Goal: Information Seeking & Learning: Learn about a topic

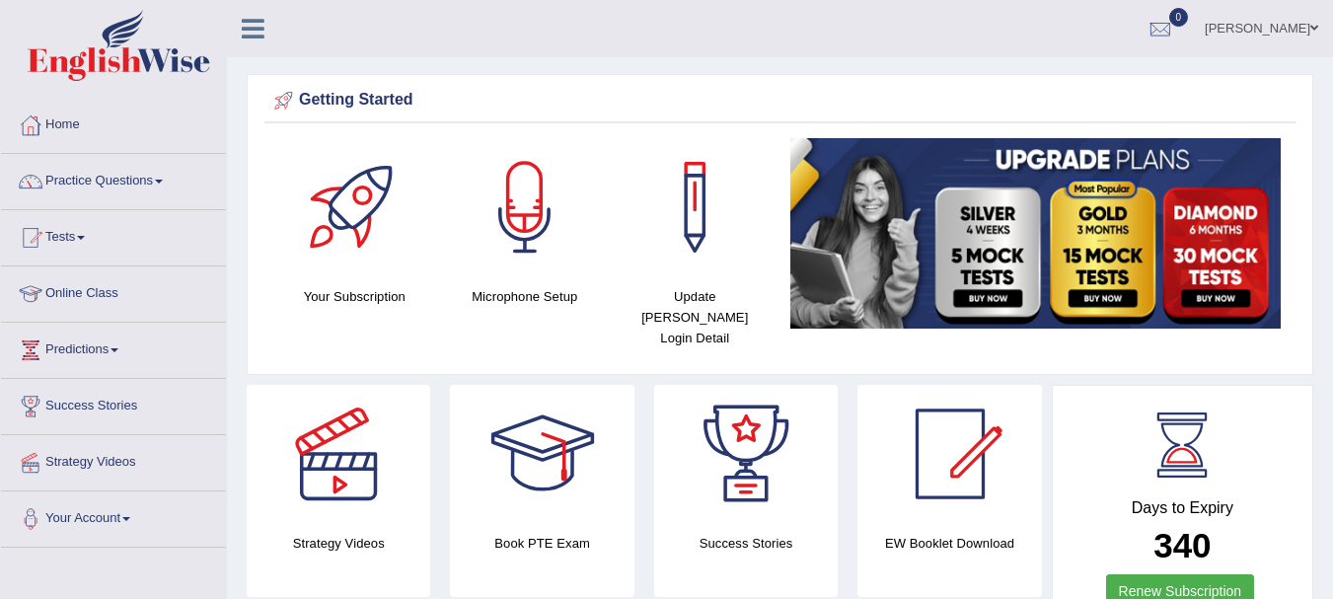
click at [3, 26] on link at bounding box center [113, 48] width 223 height 76
click at [81, 293] on link "Online Class" at bounding box center [113, 290] width 225 height 49
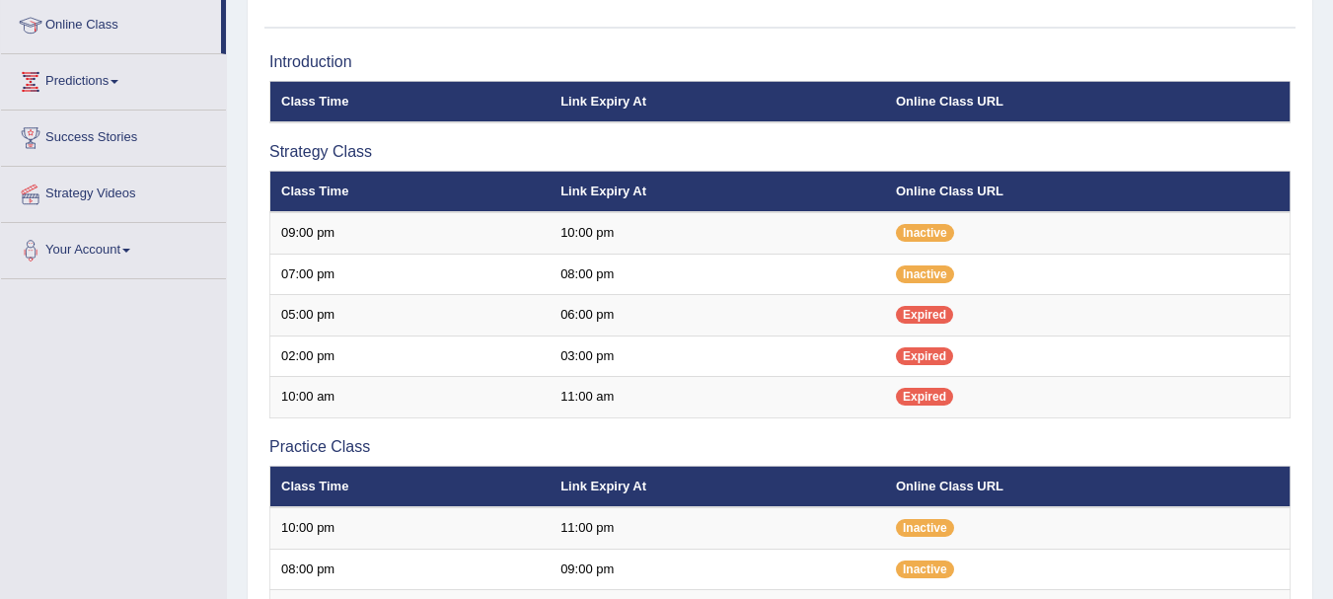
scroll to position [178, 0]
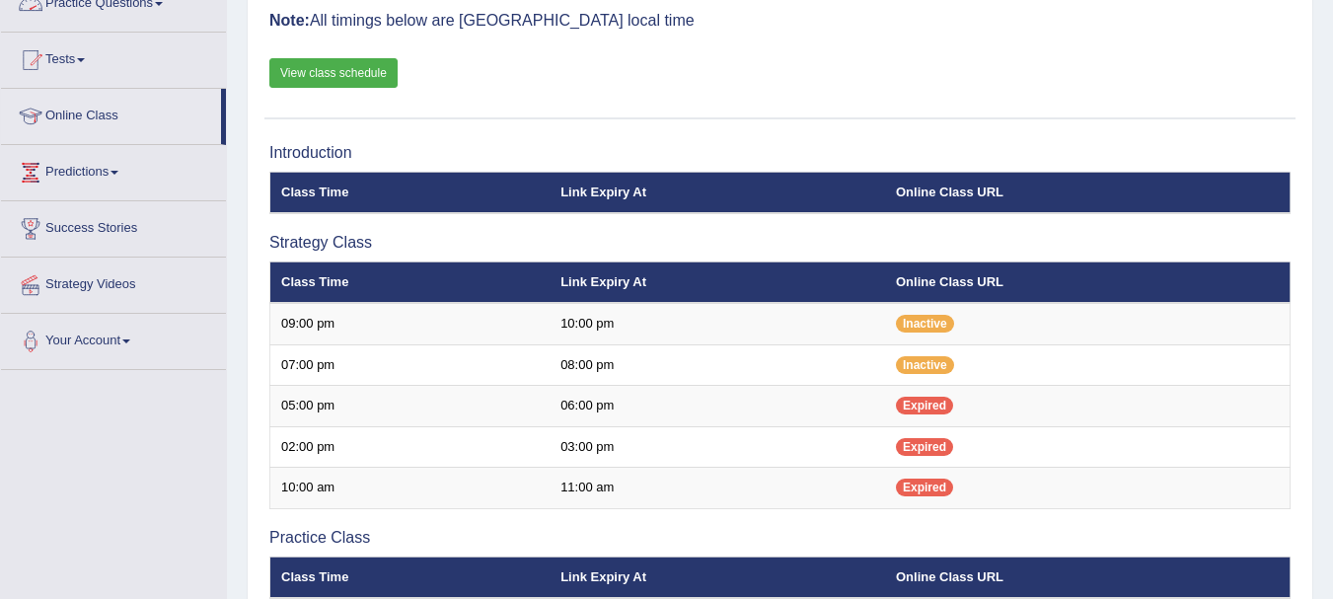
click at [108, 5] on link "Practice Questions" at bounding box center [113, 0] width 225 height 49
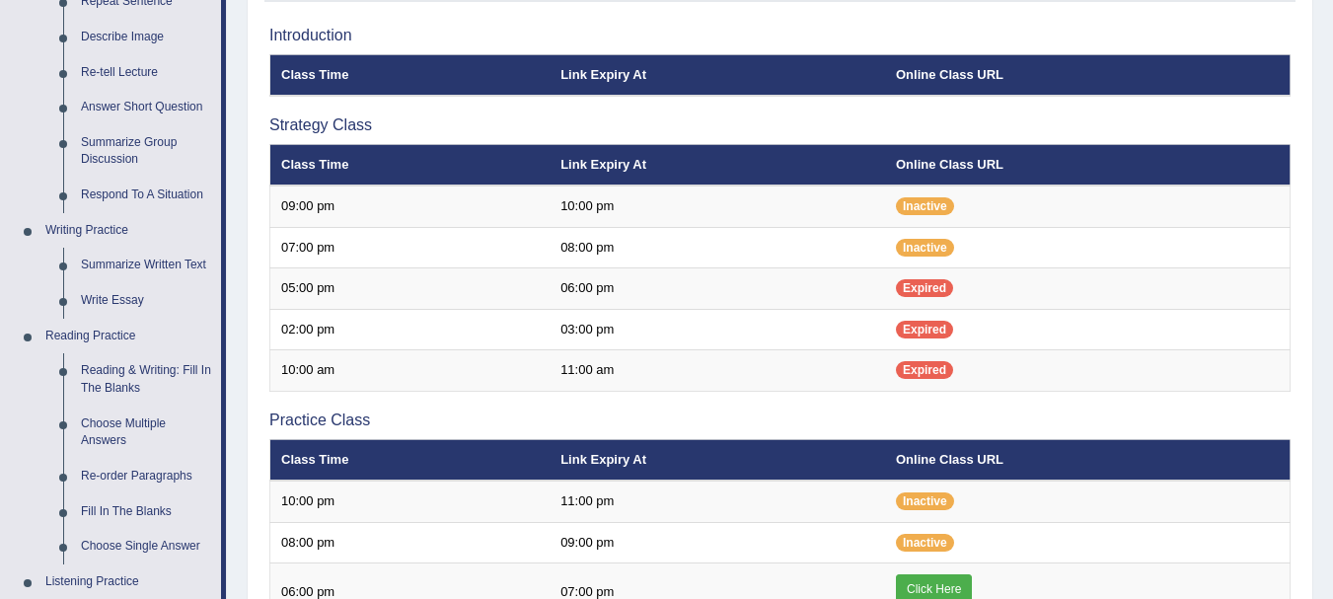
scroll to position [292, 0]
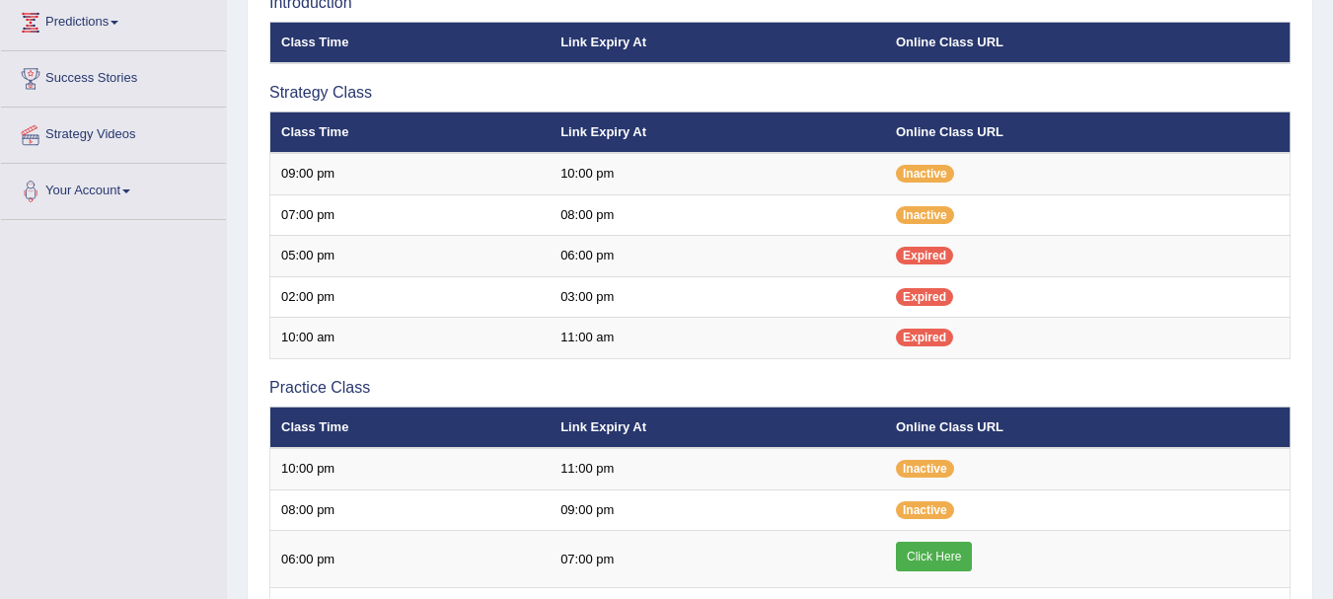
scroll to position [332, 0]
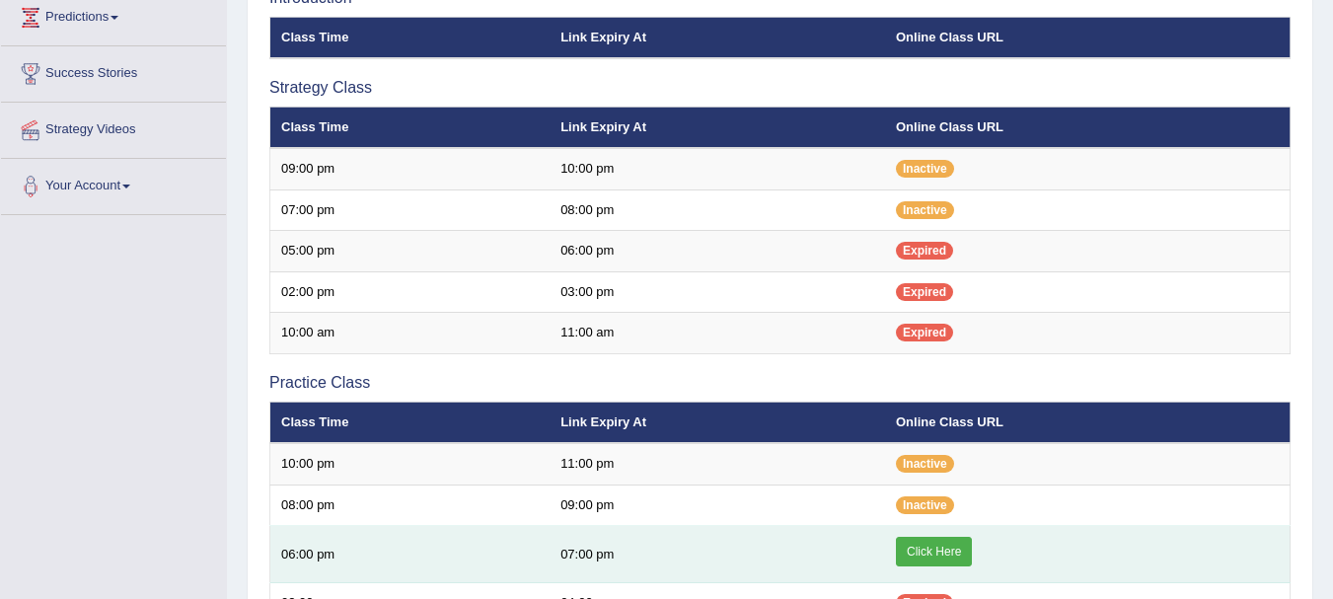
click at [932, 551] on link "Click Here" at bounding box center [934, 552] width 76 height 30
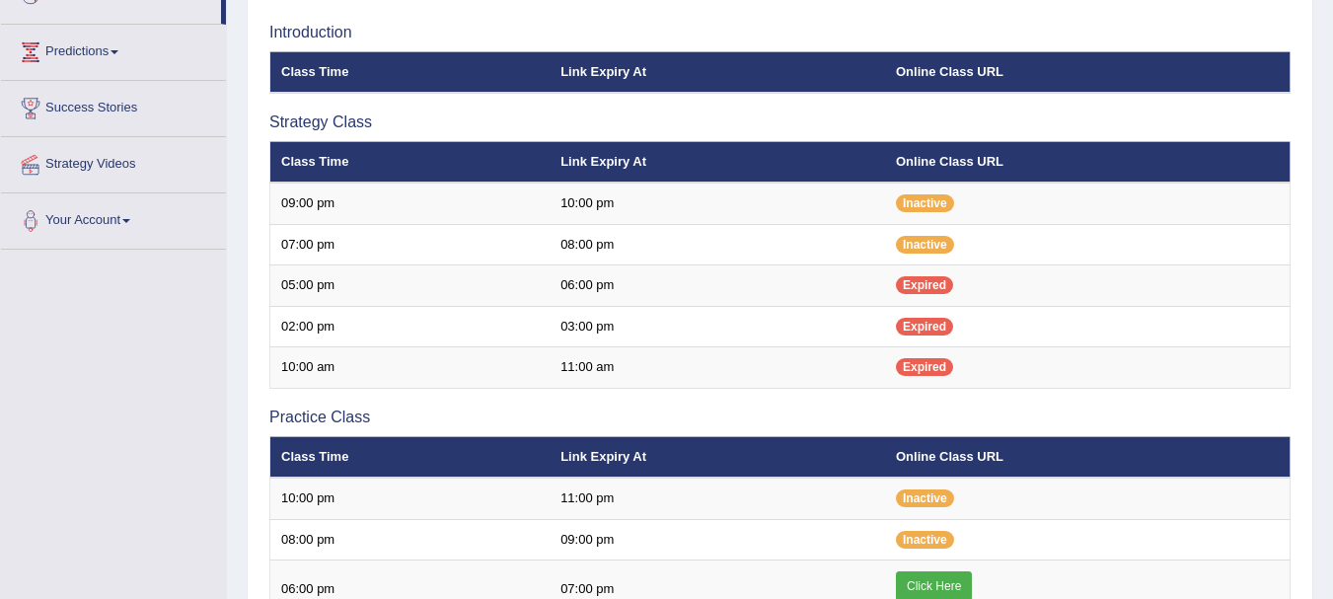
scroll to position [161, 0]
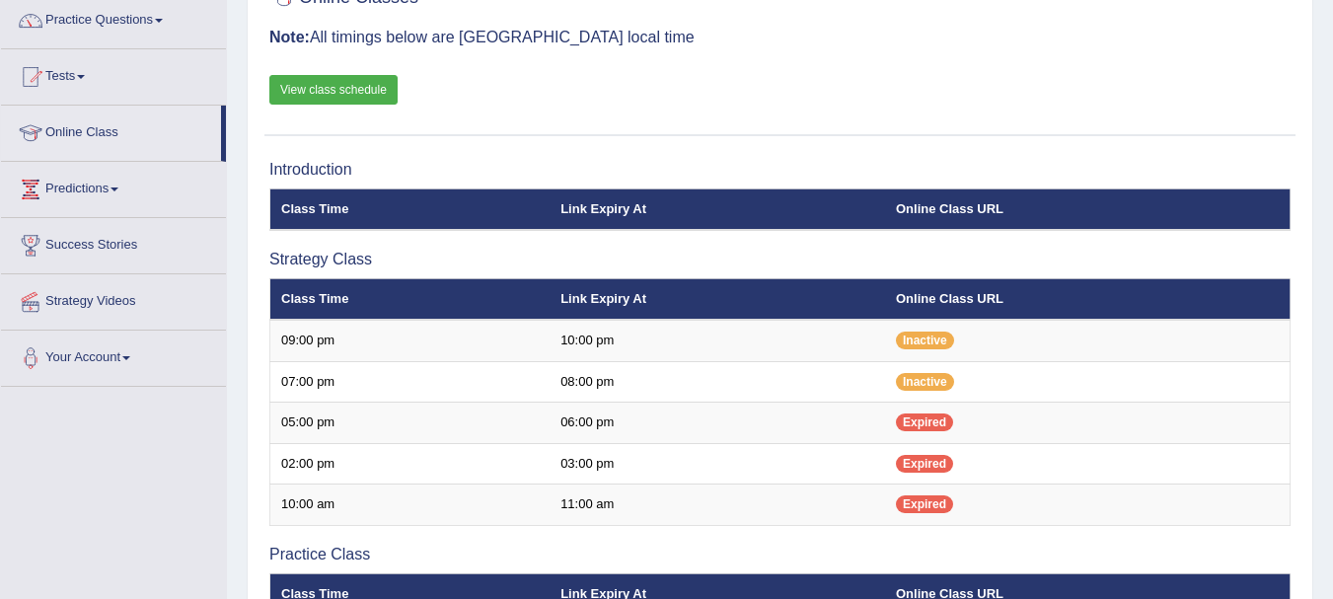
click at [375, 92] on link "View class schedule" at bounding box center [333, 90] width 128 height 30
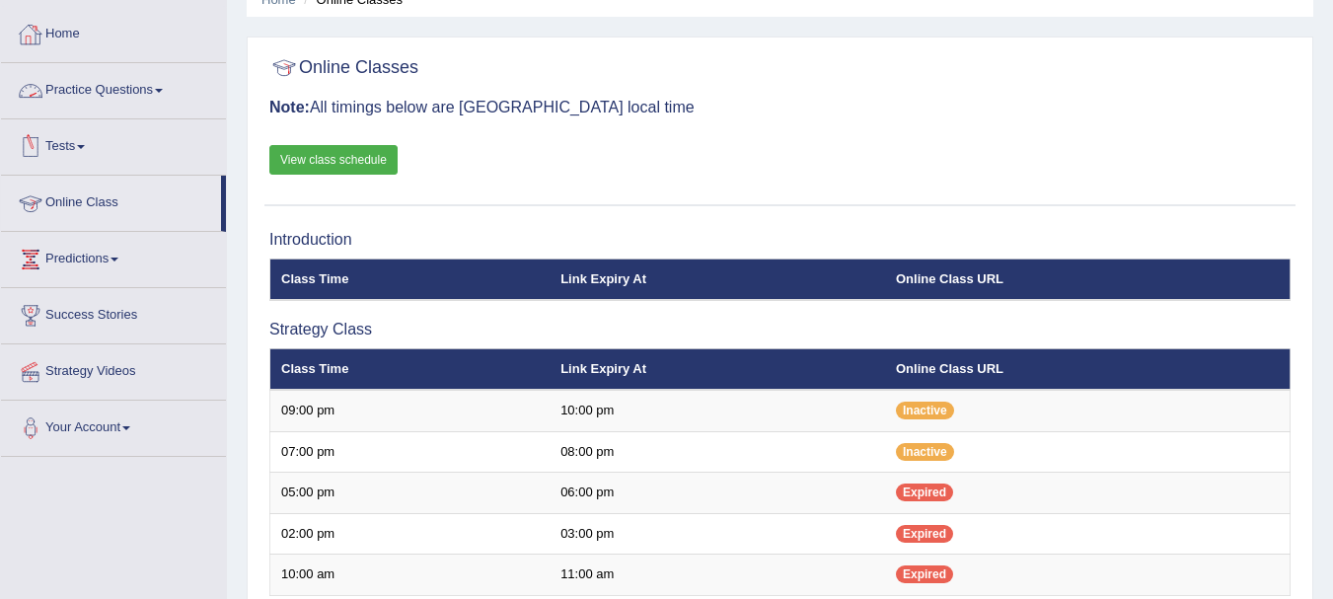
scroll to position [0, 0]
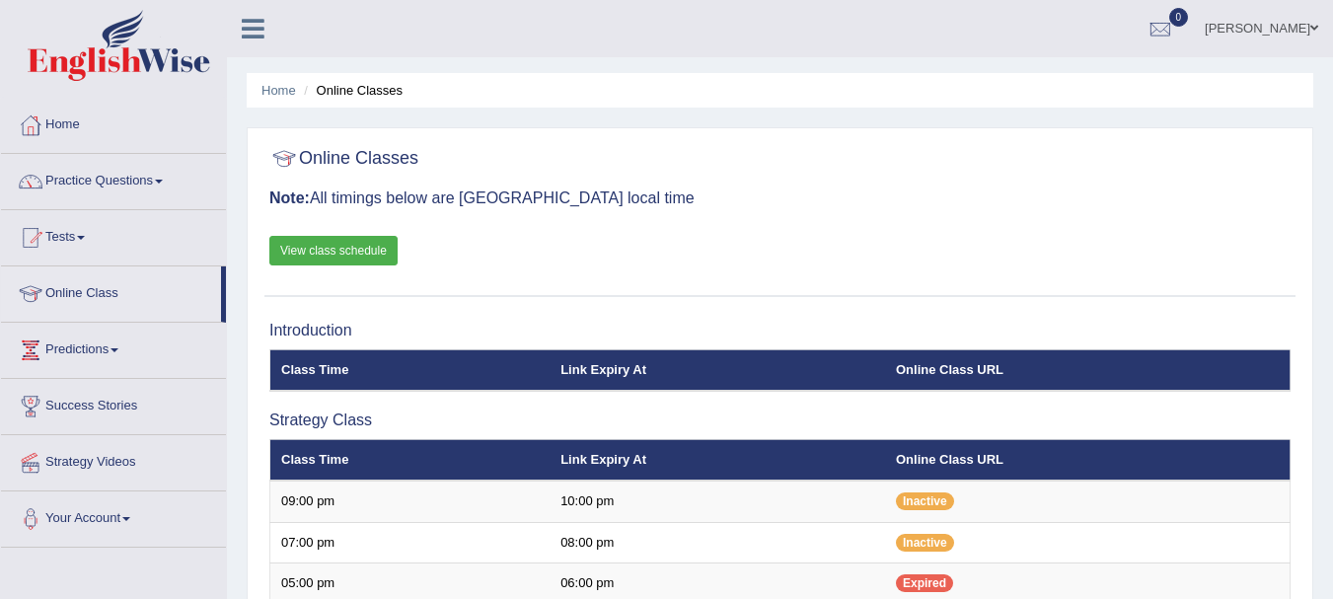
click at [97, 175] on link "Practice Questions" at bounding box center [113, 178] width 225 height 49
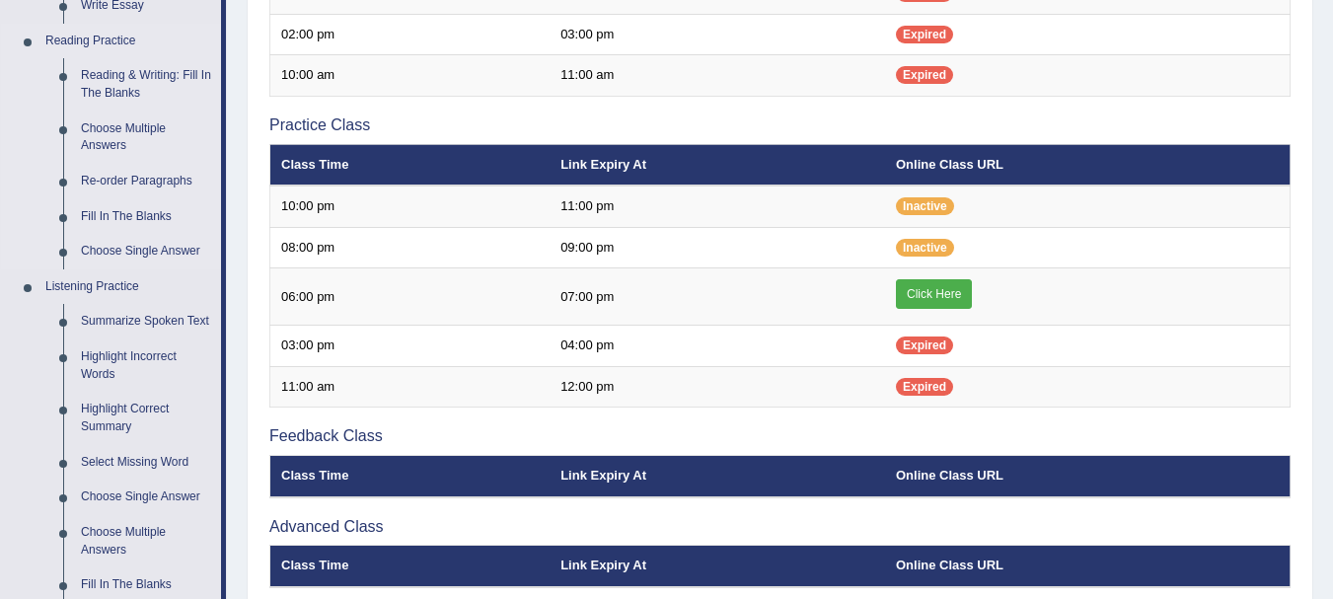
scroll to position [592, 0]
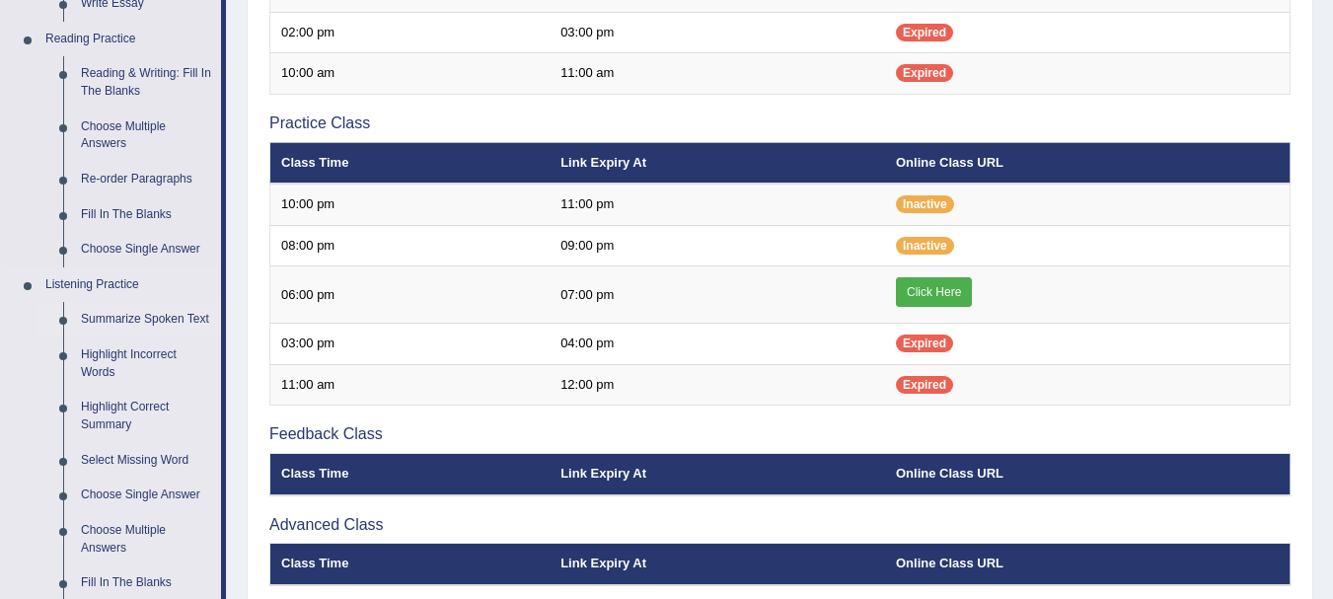
click at [152, 316] on link "Summarize Spoken Text" at bounding box center [146, 320] width 149 height 36
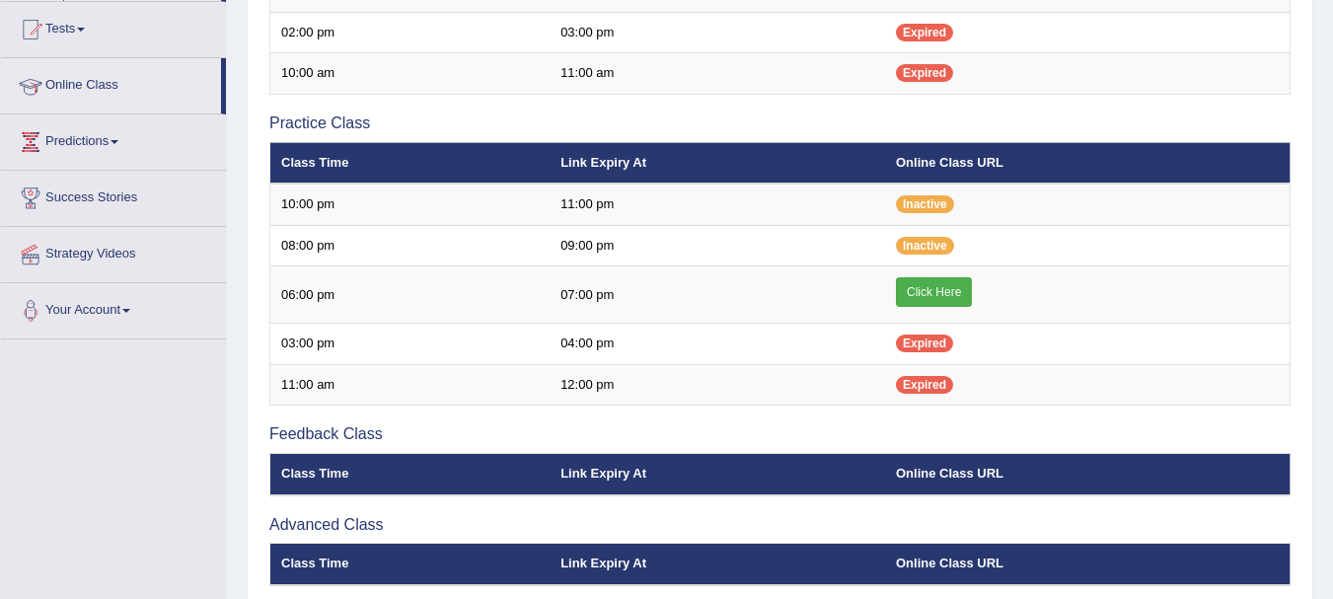
scroll to position [425, 0]
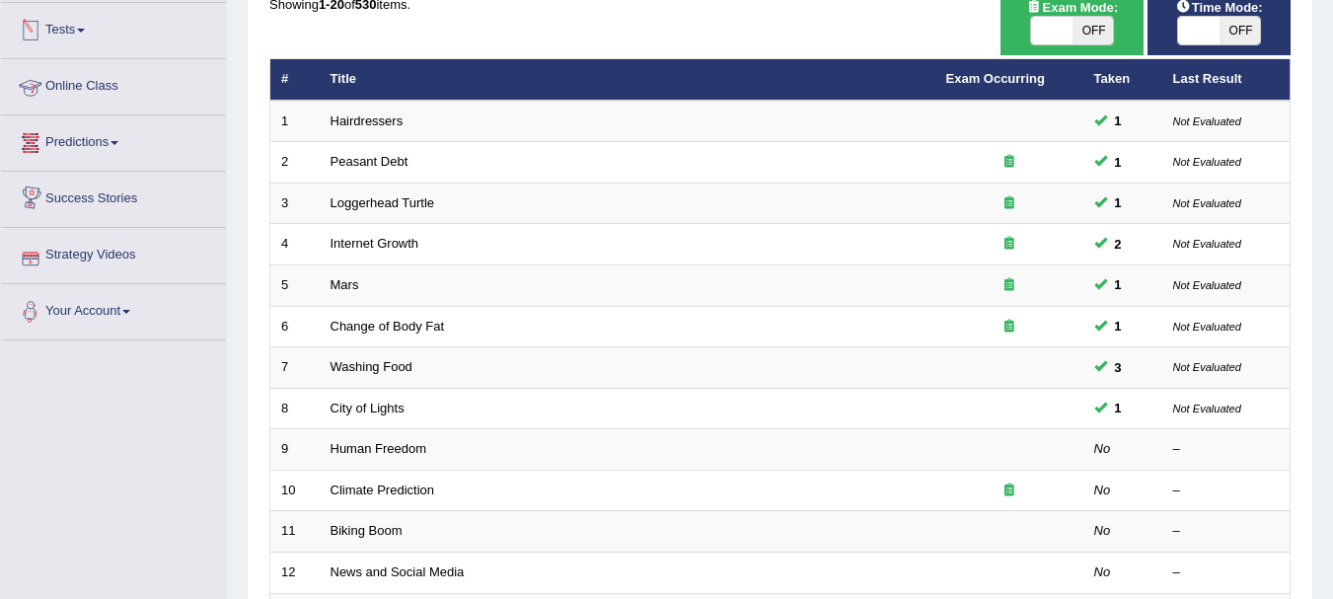
scroll to position [197, 0]
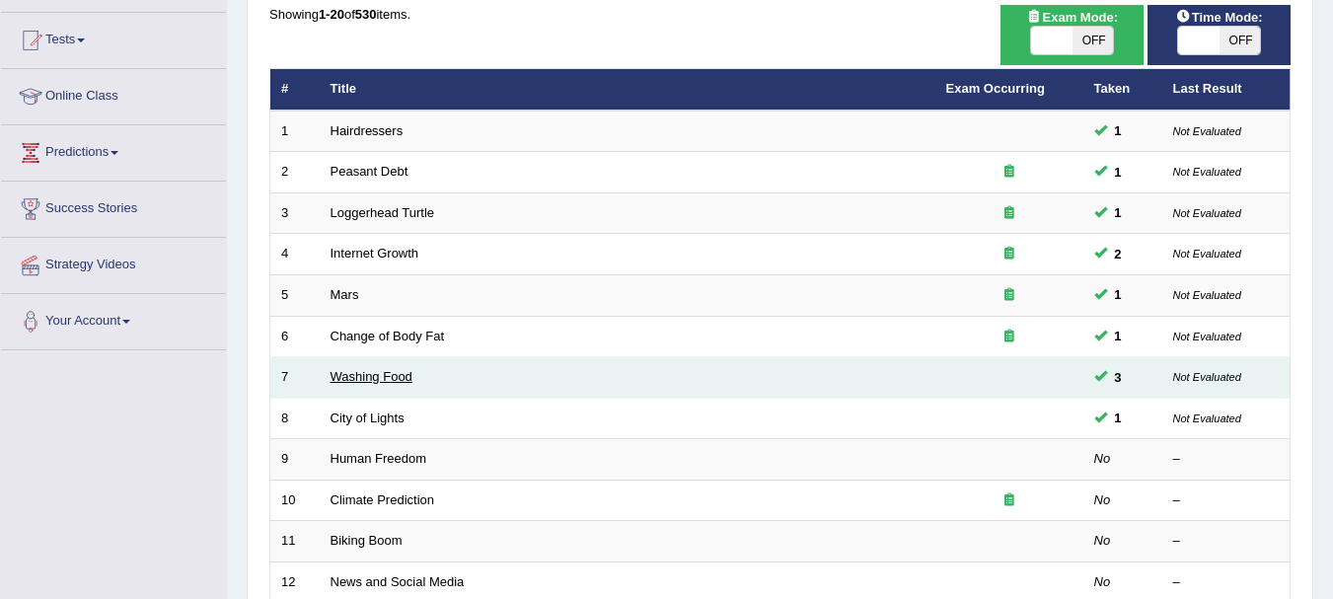
click at [352, 371] on link "Washing Food" at bounding box center [372, 376] width 82 height 15
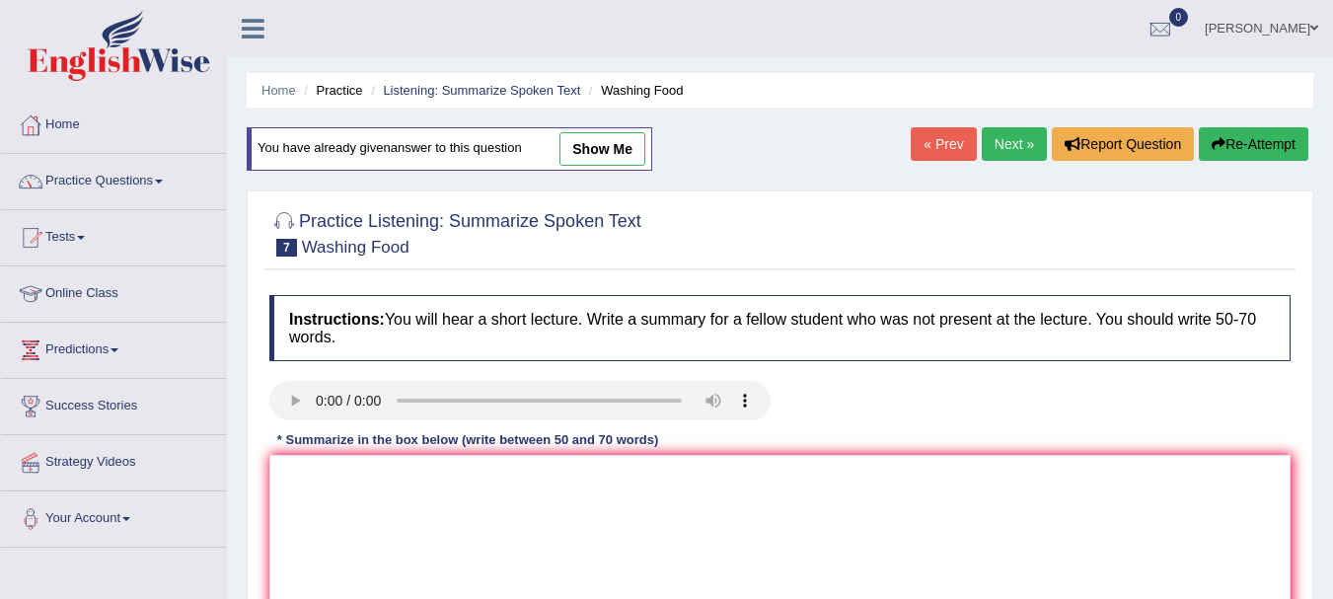
click at [1016, 153] on link "Next »" at bounding box center [1014, 144] width 65 height 34
click at [1022, 138] on link "Next »" at bounding box center [1014, 144] width 65 height 34
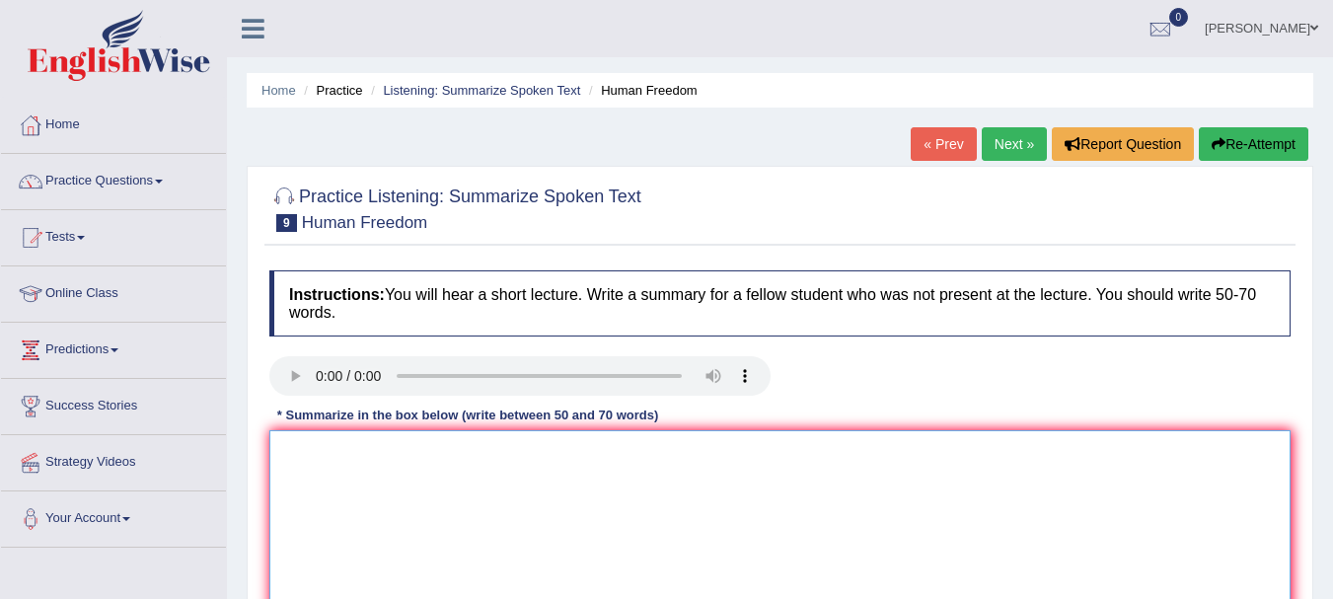
click at [407, 440] on textarea at bounding box center [779, 525] width 1021 height 191
click at [1022, 145] on link "Next »" at bounding box center [1014, 144] width 65 height 34
click at [994, 146] on link "Next »" at bounding box center [1014, 144] width 65 height 34
click at [1015, 144] on link "Next »" at bounding box center [1014, 144] width 65 height 34
click at [82, 327] on link "Predictions" at bounding box center [113, 347] width 225 height 49
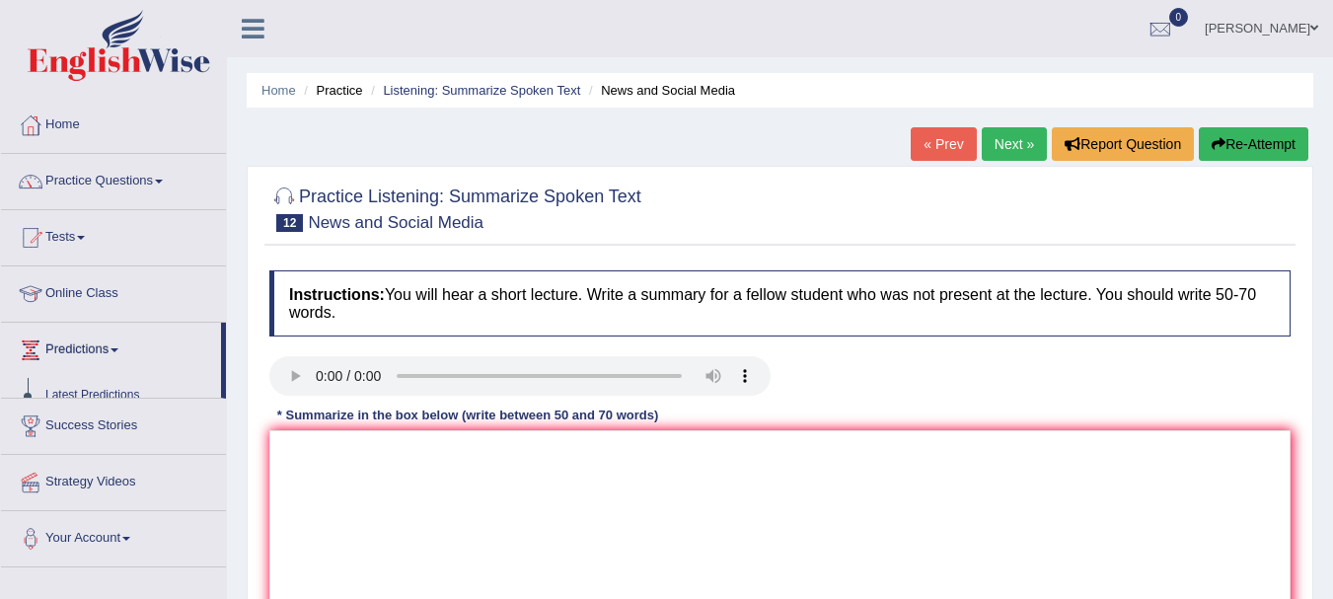
click at [82, 327] on link "Predictions" at bounding box center [111, 347] width 220 height 49
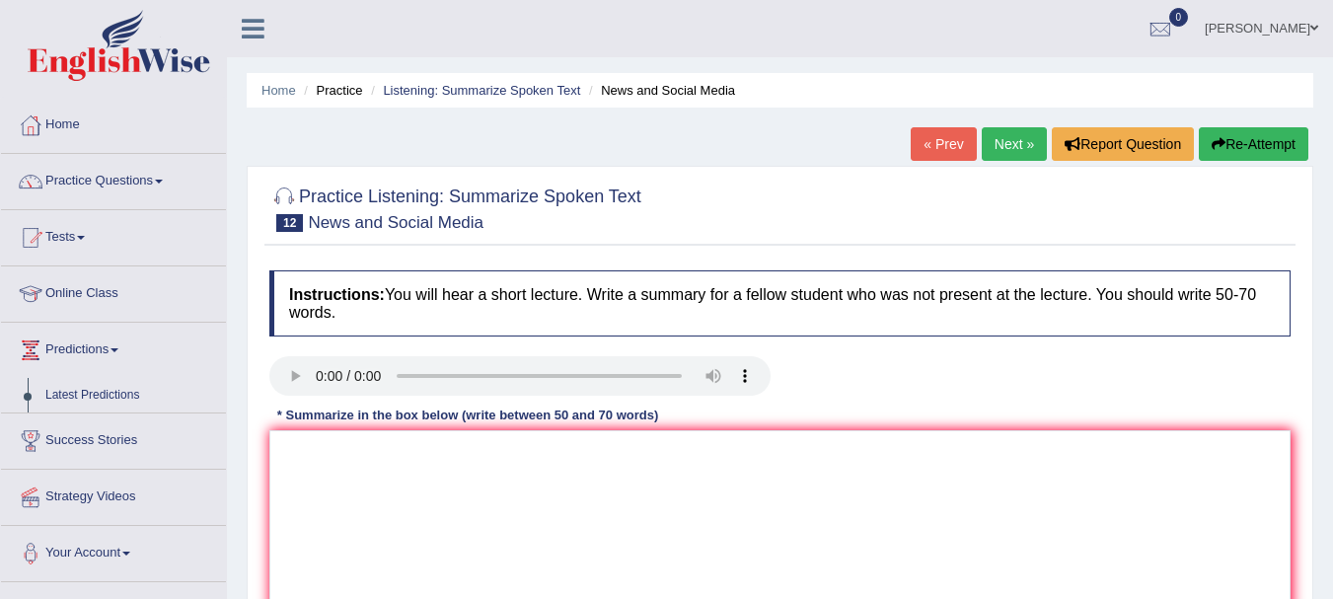
click at [82, 327] on link "Predictions" at bounding box center [113, 347] width 225 height 49
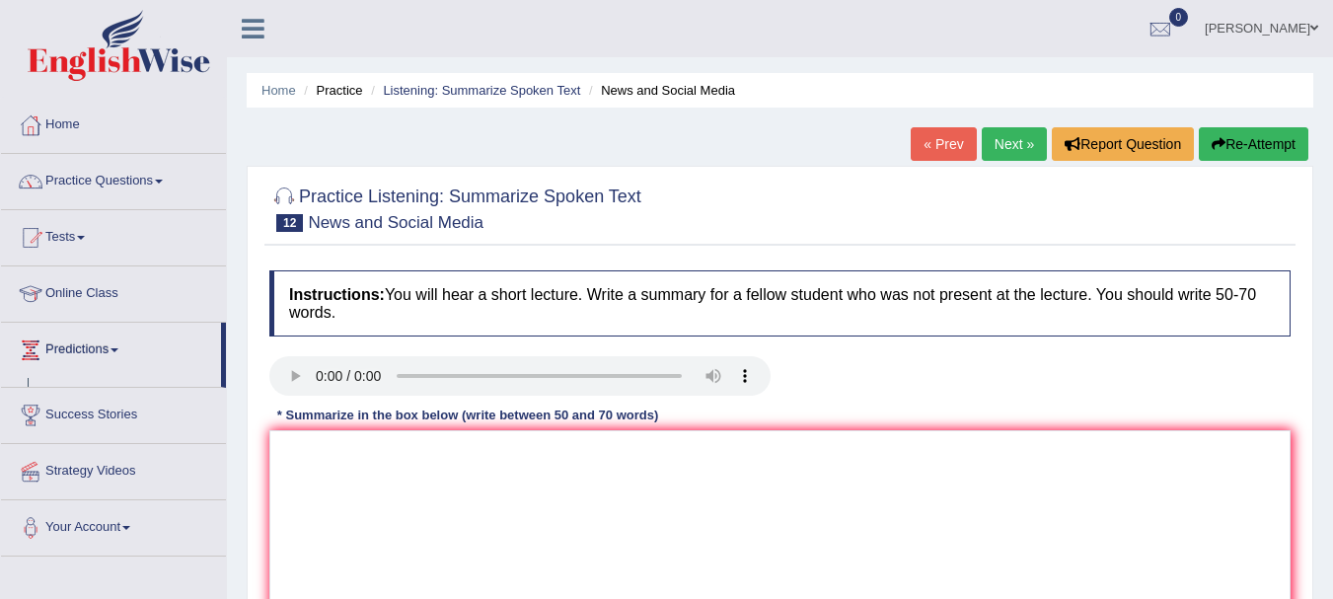
click at [82, 327] on link "Predictions" at bounding box center [111, 347] width 220 height 49
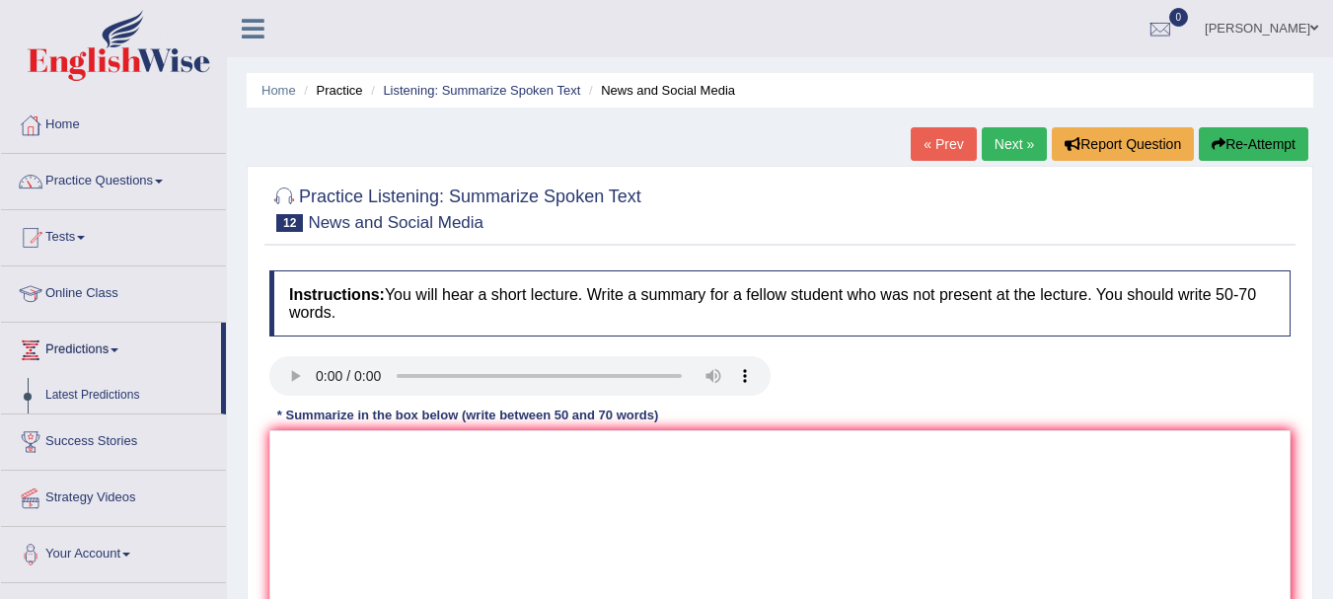
click at [394, 6] on div "Ruby Kumari Toggle navigation Username: Ruby_pte25 Access Type: Online Subscrip…" at bounding box center [780, 28] width 1106 height 57
click at [1006, 147] on link "Next »" at bounding box center [1014, 144] width 65 height 34
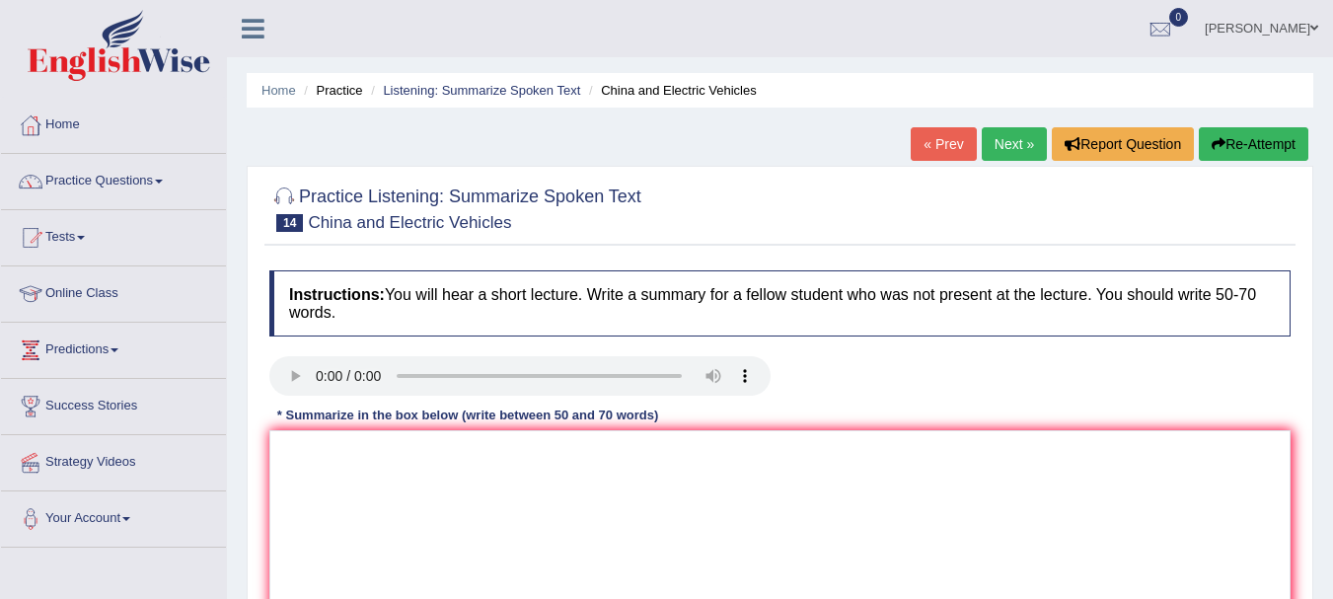
click at [1006, 138] on link "Next »" at bounding box center [1014, 144] width 65 height 34
click at [362, 474] on textarea at bounding box center [779, 525] width 1021 height 191
click at [916, 3] on ul "Ruby Kumari Toggle navigation Username: Ruby_pte25 Access Type: Online Subscrip…" at bounding box center [945, 28] width 775 height 56
click at [615, 462] on textarea "The speaker provideda compehensive overview of" at bounding box center [779, 525] width 1021 height 191
click at [416, 454] on textarea "The speaker provideda compehensive overview of coronviorous" at bounding box center [779, 525] width 1021 height 191
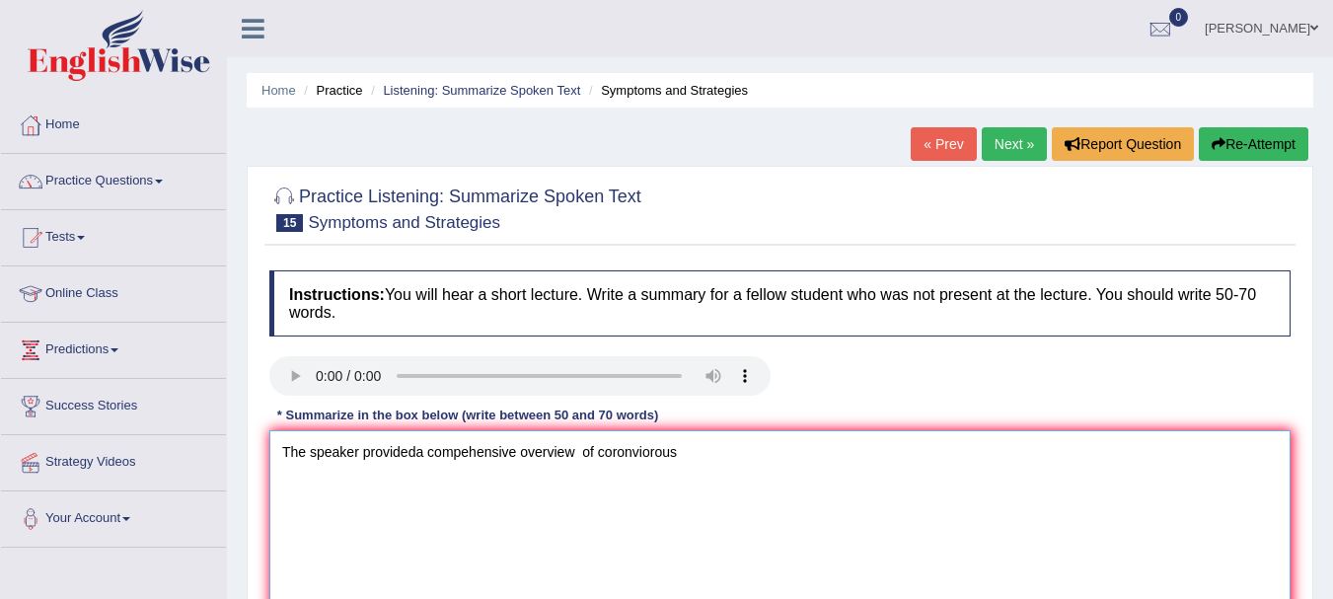
click at [427, 450] on textarea "The speaker provideda compehensive overview of coronviorous" at bounding box center [779, 525] width 1021 height 191
click at [698, 446] on textarea "The speaker provideded a compehensive overview of coronviorous" at bounding box center [779, 525] width 1021 height 191
click at [658, 450] on textarea "The speaker provideded a compehensive overview of coronviorous" at bounding box center [779, 525] width 1021 height 191
click at [647, 452] on textarea "The speaker provideded a compehensive overview of coronviorous" at bounding box center [779, 525] width 1021 height 191
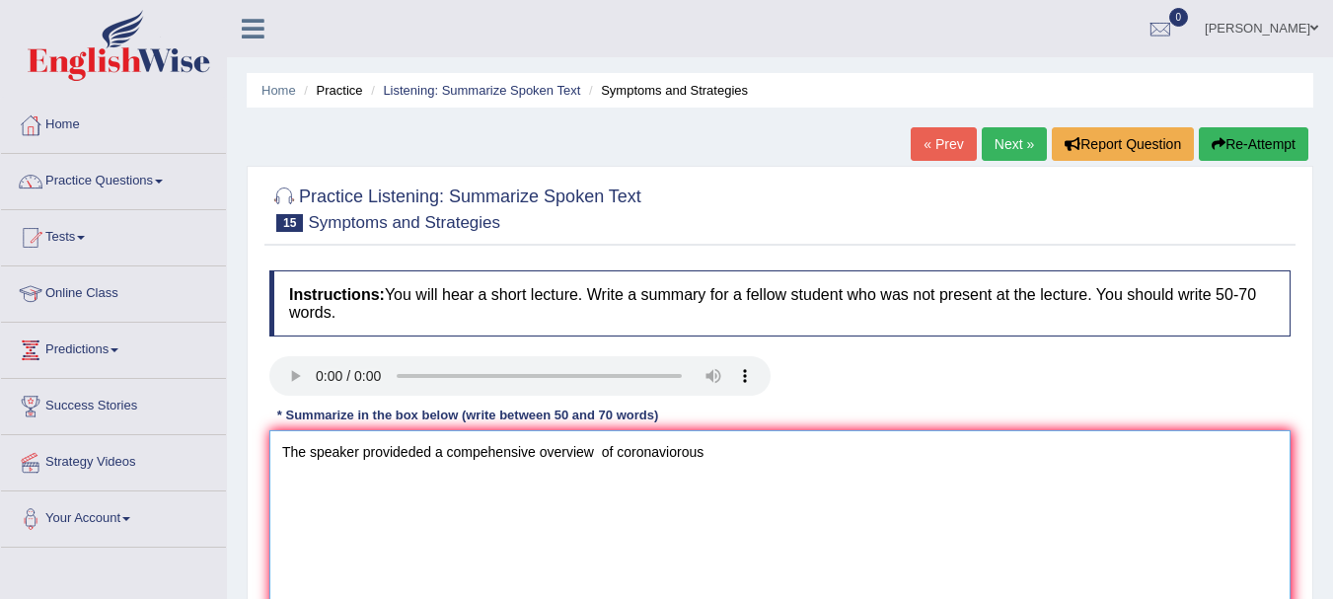
click at [701, 447] on textarea "The speaker provideded a compehensive overview of coronaviorous" at bounding box center [779, 525] width 1021 height 191
click at [974, 463] on textarea "The speaker provideded a compehensive overview of coronaviorous, highlighted wi…" at bounding box center [779, 525] width 1021 height 191
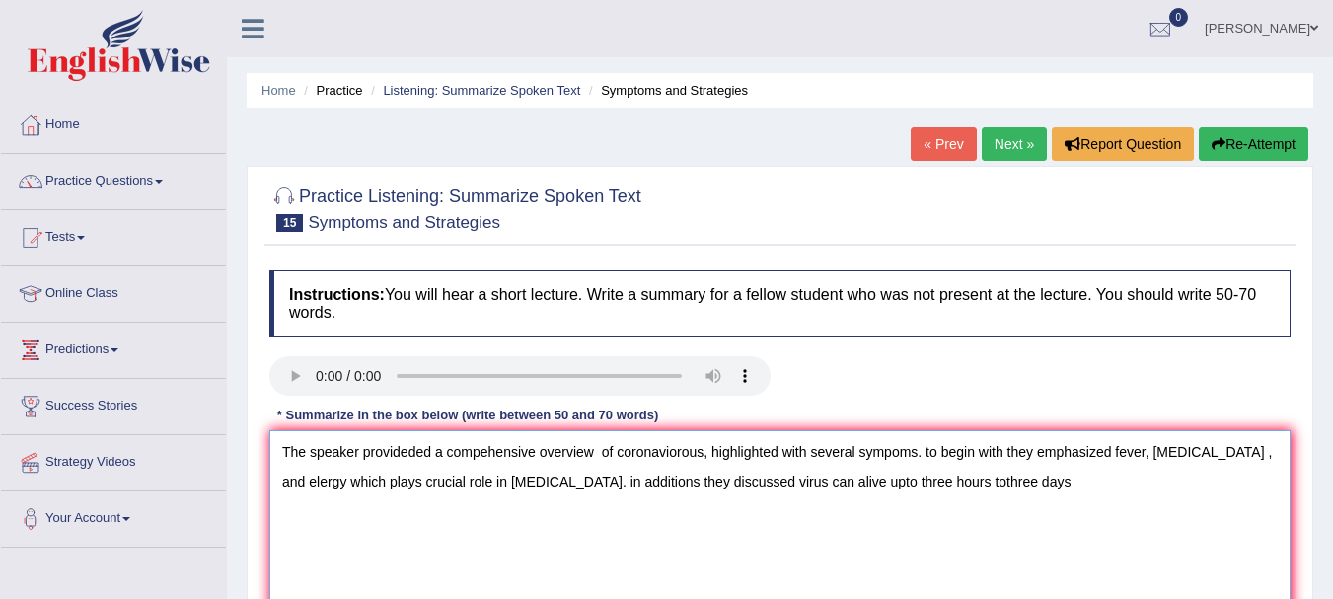
click at [920, 480] on textarea "The speaker provideded a compehensive overview of coronaviorous, highlighted wi…" at bounding box center [779, 525] width 1021 height 191
click at [1016, 485] on textarea "The speaker provideded a compehensive overview of coronaviorous, highlighted wi…" at bounding box center [779, 525] width 1021 height 191
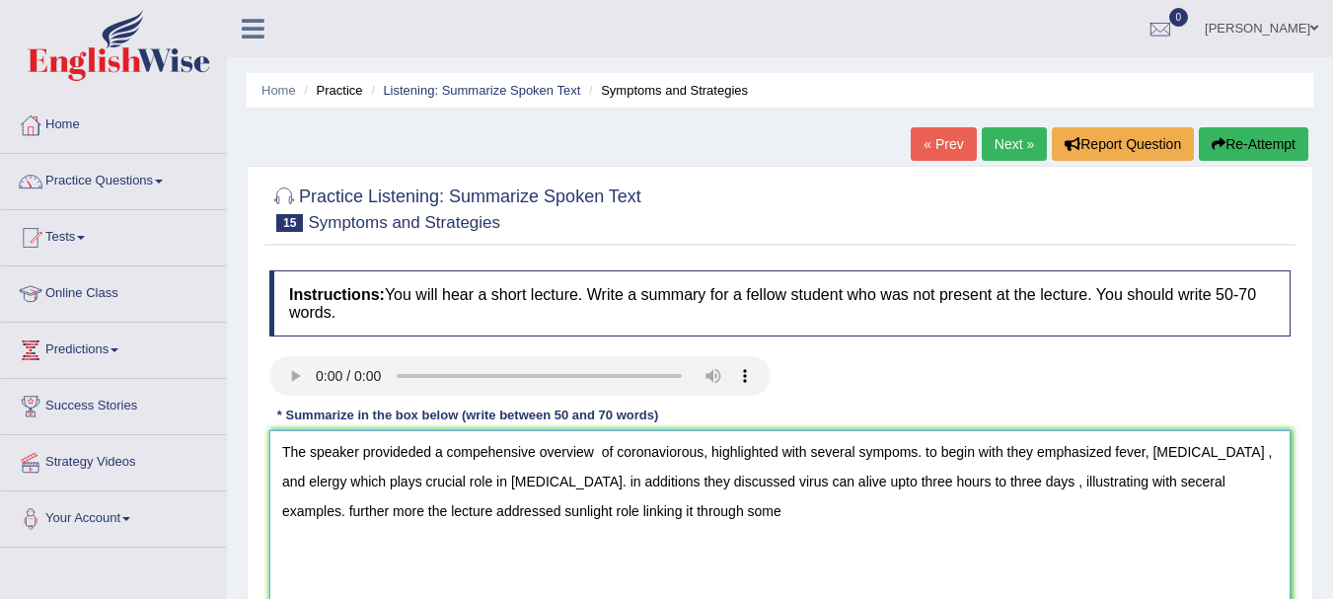
click at [1139, 480] on textarea "The speaker provideded a compehensive overview of coronaviorous, highlighted wi…" at bounding box center [779, 525] width 1021 height 191
click at [650, 522] on textarea "The speaker provideded a compehensive overview of coronaviorous, highlighted wi…" at bounding box center [779, 525] width 1021 height 191
click at [657, 513] on textarea "The speaker provideded a compehensive overview of coronaviorous, highlighted wi…" at bounding box center [779, 525] width 1021 height 191
click at [698, 510] on textarea "The speaker provideded a compehensive overview of coronaviorous, highlighted wi…" at bounding box center [779, 525] width 1021 height 191
click at [790, 513] on textarea "The speaker provideded a compehensive overview of coronaviorous, highlighted wi…" at bounding box center [779, 525] width 1021 height 191
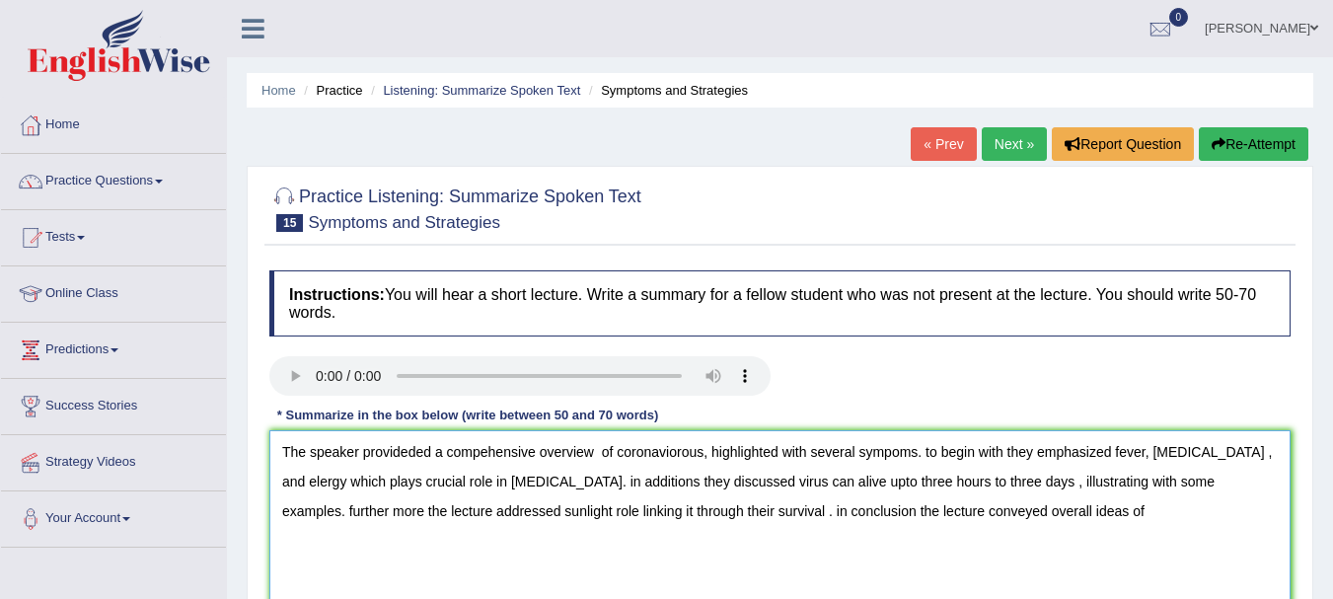
click at [1186, 481] on textarea "The speaker provideded a compehensive overview of coronaviorous, highlighted wi…" at bounding box center [779, 525] width 1021 height 191
click at [1009, 441] on textarea "The speaker provideded a compehensive overview of coronaviorous, highlighted wi…" at bounding box center [779, 525] width 1021 height 191
click at [1087, 480] on textarea "The speaker provideded a compehensive overview of coronaviorous, highlighted wi…" at bounding box center [779, 525] width 1021 height 191
click at [1251, 456] on textarea "The speaker provideded a compehensive overview of coronaviorous, highlighted wi…" at bounding box center [779, 525] width 1021 height 191
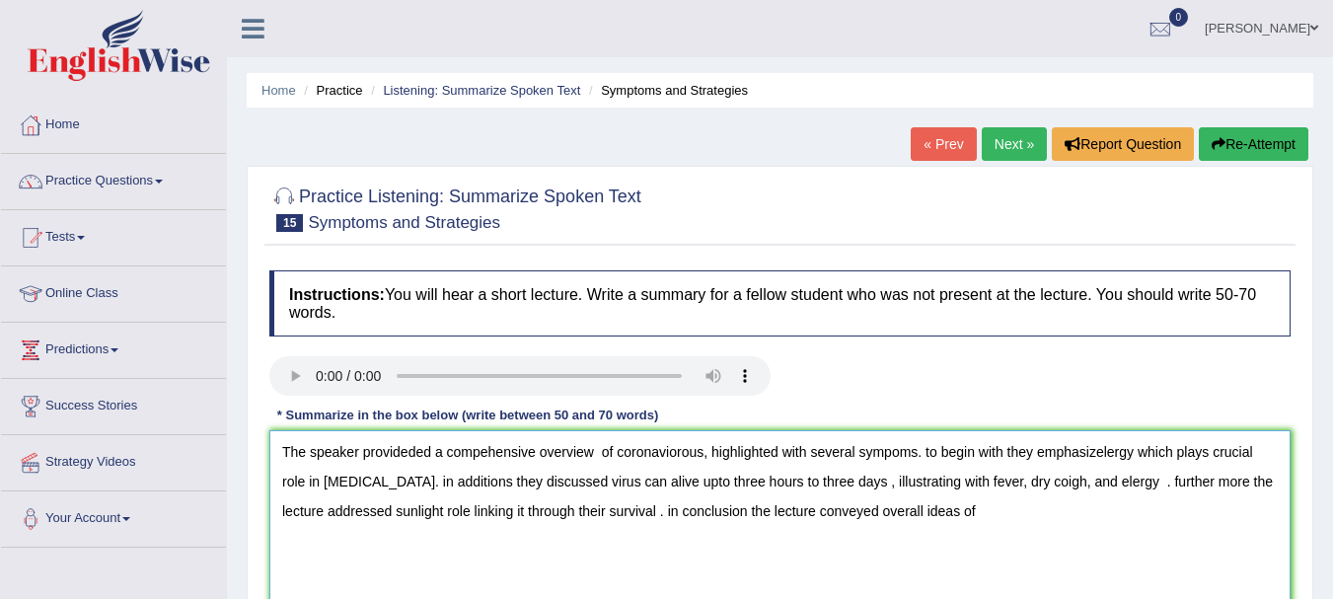
click at [1097, 456] on textarea "The speaker provideded a compehensive overview of coronaviorous, highlighted wi…" at bounding box center [779, 525] width 1021 height 191
click at [1196, 454] on textarea "The speaker provideded a compehensive overview of coronaviorous, highlighted wi…" at bounding box center [779, 525] width 1021 height 191
click at [418, 482] on textarea "The speaker provideded a compehensive overview of coronaviorous, highlighted wi…" at bounding box center [779, 525] width 1021 height 191
click at [466, 482] on textarea "The speaker provideded a compehensive overview of coronaviorous, highlighted wi…" at bounding box center [779, 525] width 1021 height 191
click at [906, 480] on textarea "The speaker provideded a compehensive overview of coronaviorous, highlighted wi…" at bounding box center [779, 525] width 1021 height 191
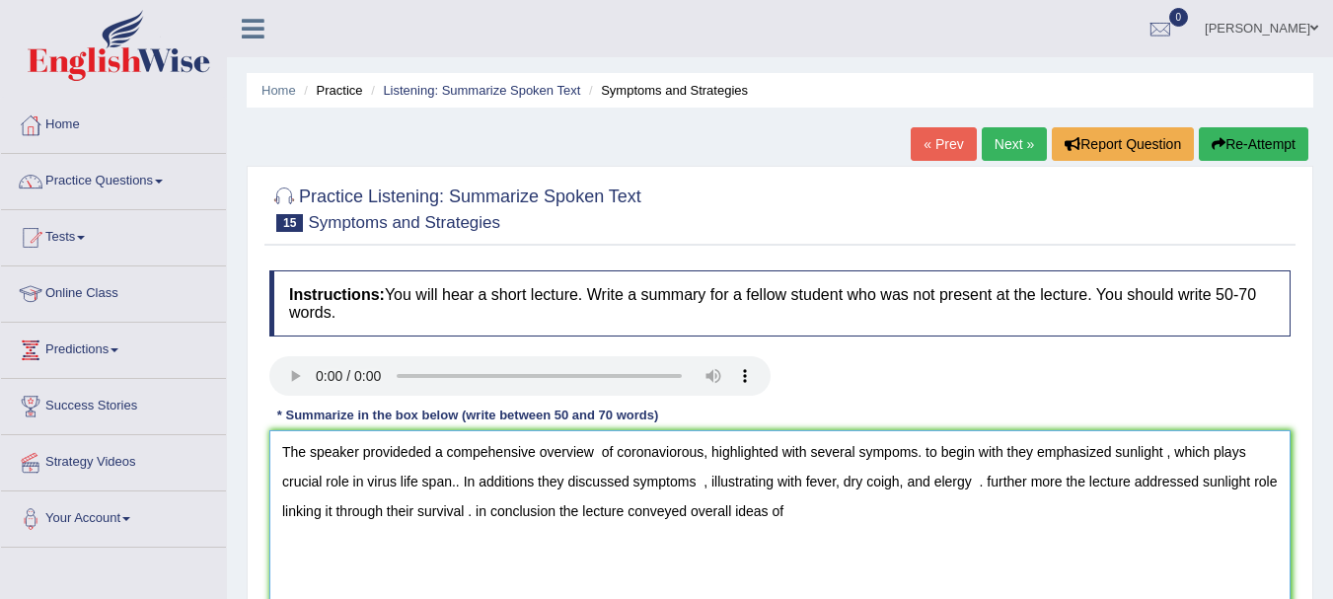
click at [887, 454] on textarea "The speaker provideded a compehensive overview of coronaviorous, highlighted wi…" at bounding box center [779, 525] width 1021 height 191
click at [931, 452] on textarea "The speaker provideded a compehensive overview of coronaviorous, highlighted wi…" at bounding box center [779, 525] width 1021 height 191
click at [992, 479] on textarea "The speaker provideded a compehensive overview of coronaviorous, highlighted wi…" at bounding box center [779, 525] width 1021 height 191
click at [1248, 488] on textarea "The speaker provideded a compehensive overview of coronaviorous, highlighted wi…" at bounding box center [779, 525] width 1021 height 191
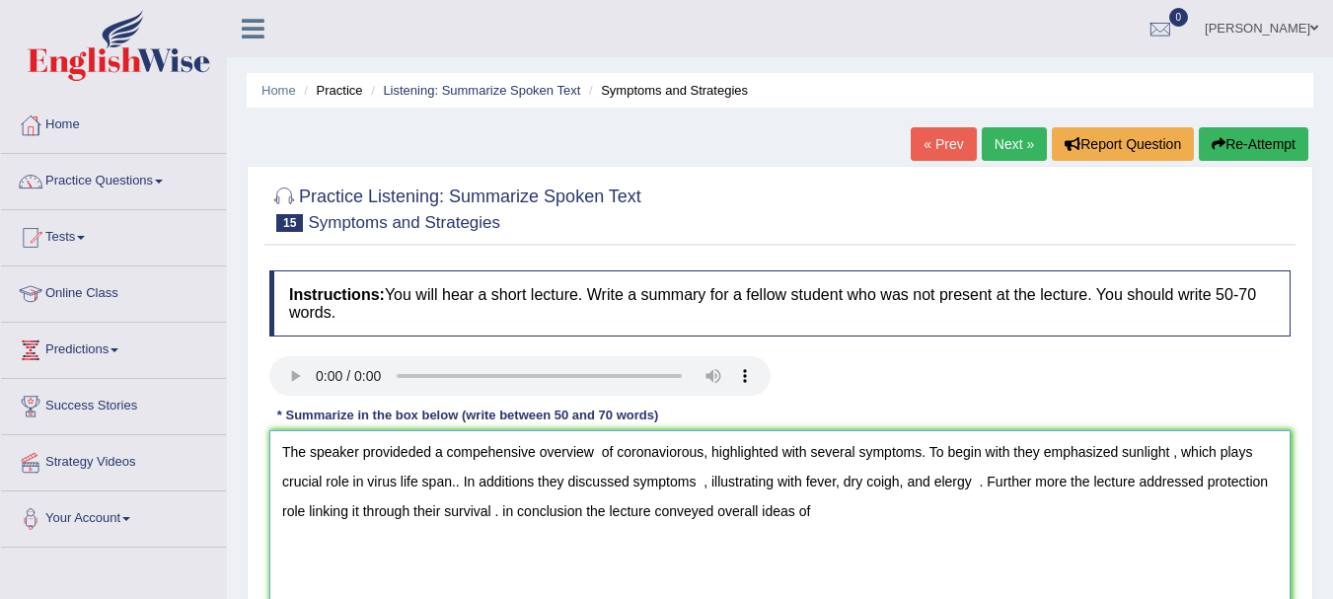
click at [305, 515] on textarea "The speaker provideded a compehensive overview of coronaviorous, highlighted wi…" at bounding box center [779, 525] width 1021 height 191
click at [467, 509] on textarea "The speaker provideded a compehensive overview of coronaviorous, highlighted wi…" at bounding box center [779, 525] width 1021 height 191
click at [1276, 486] on textarea "The speaker provideded a compehensive overview of coronaviorous, highlighted wi…" at bounding box center [779, 525] width 1021 height 191
click at [385, 512] on textarea "The speaker provideded a compehensive overview of coronaviorous, highlighted wi…" at bounding box center [779, 525] width 1021 height 191
click at [551, 514] on textarea "The speaker provideded a compehensive overview of coronaviorous, highlighted wi…" at bounding box center [779, 525] width 1021 height 191
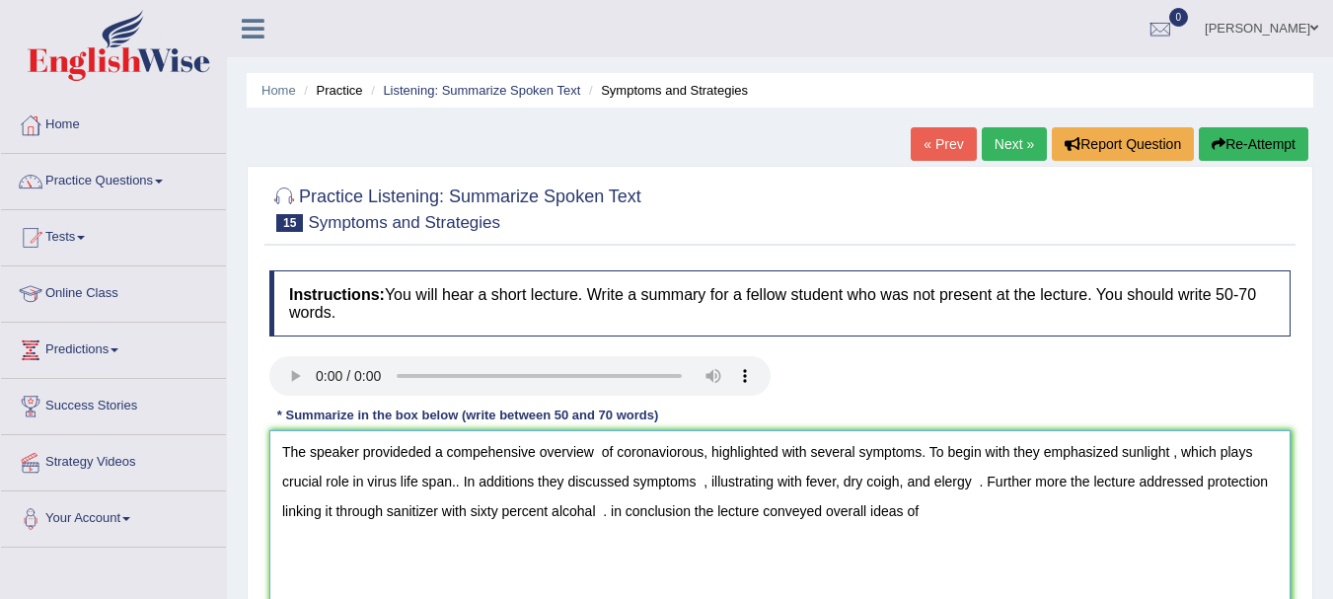
click at [569, 515] on textarea "The speaker provideded a compehensive overview of coronaviorous, highlighted wi…" at bounding box center [779, 525] width 1021 height 191
click at [598, 513] on textarea "The speaker provideded a compehensive overview of coronaviorous, highlighted wi…" at bounding box center [779, 525] width 1021 height 191
click at [660, 512] on textarea "The speaker provideded a compehensive overview of coronaviorous, highlighted wi…" at bounding box center [779, 525] width 1021 height 191
click at [664, 513] on textarea "The speaker provideded a compehensive overview of coronaviorous, highlighted wi…" at bounding box center [779, 525] width 1021 height 191
click at [985, 514] on textarea "The speaker provideded a compehensive overview of coronaviorous, highlighted wi…" at bounding box center [779, 525] width 1021 height 191
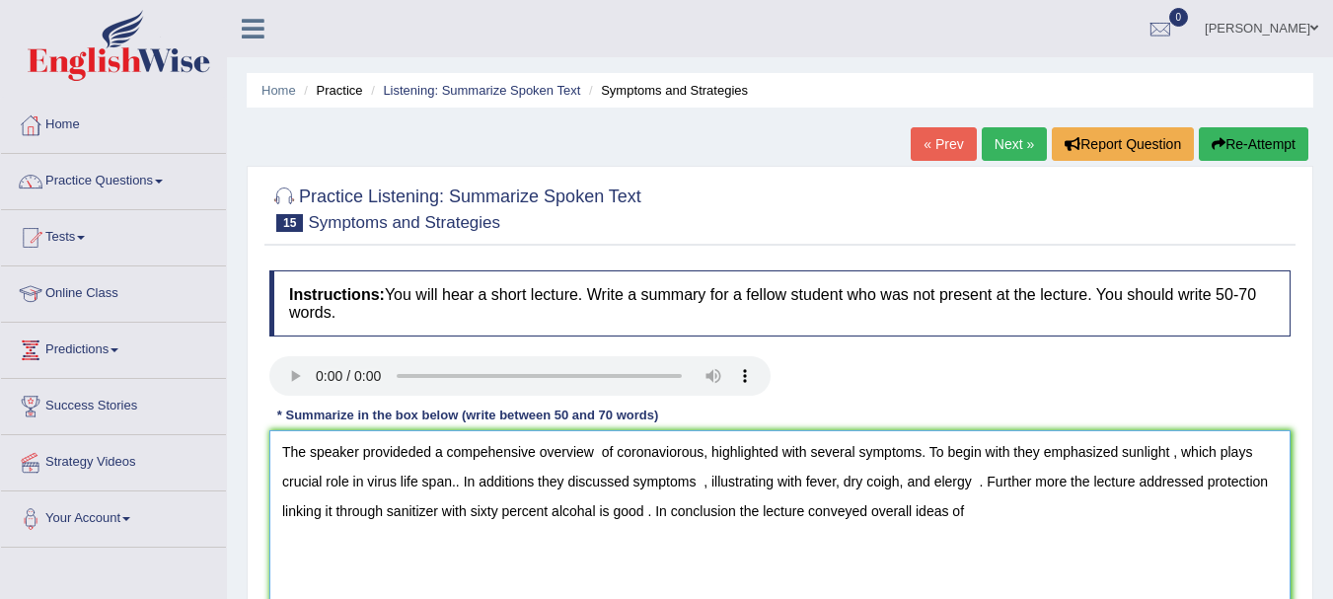
click at [951, 509] on textarea "The speaker provideded a compehensive overview of coronaviorous, highlighted wi…" at bounding box center [779, 525] width 1021 height 191
click at [1018, 512] on textarea "The speaker provideded a compehensive overview of coronaviorous, highlighted wi…" at bounding box center [779, 525] width 1021 height 191
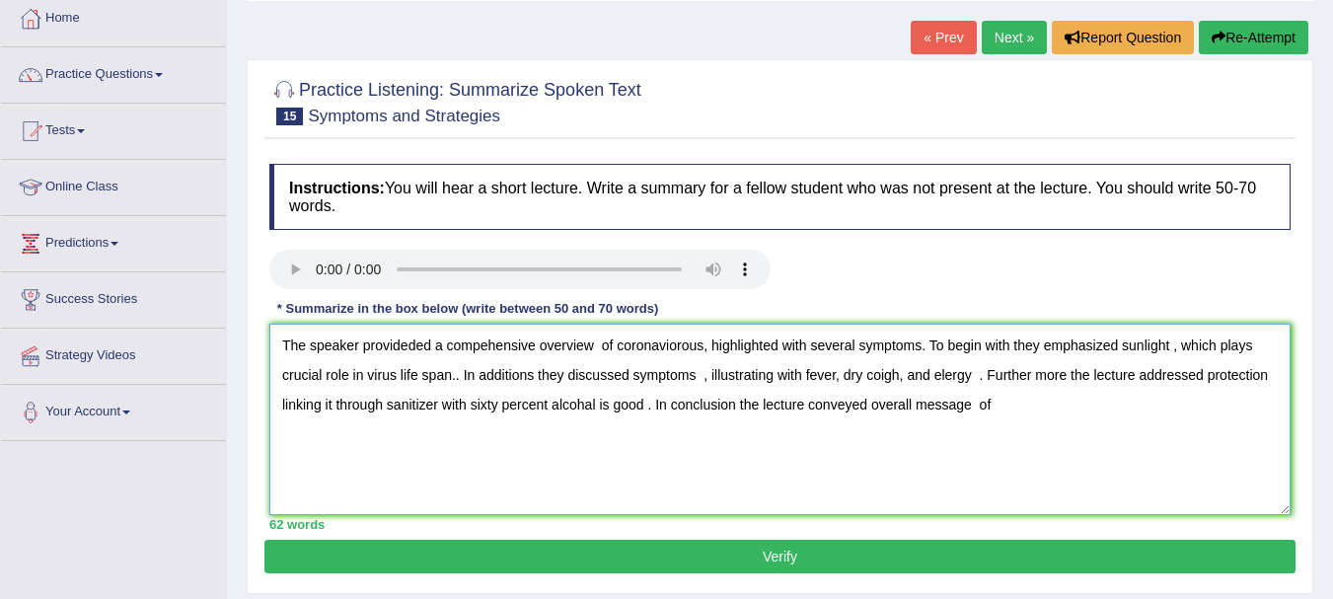
scroll to position [109, 0]
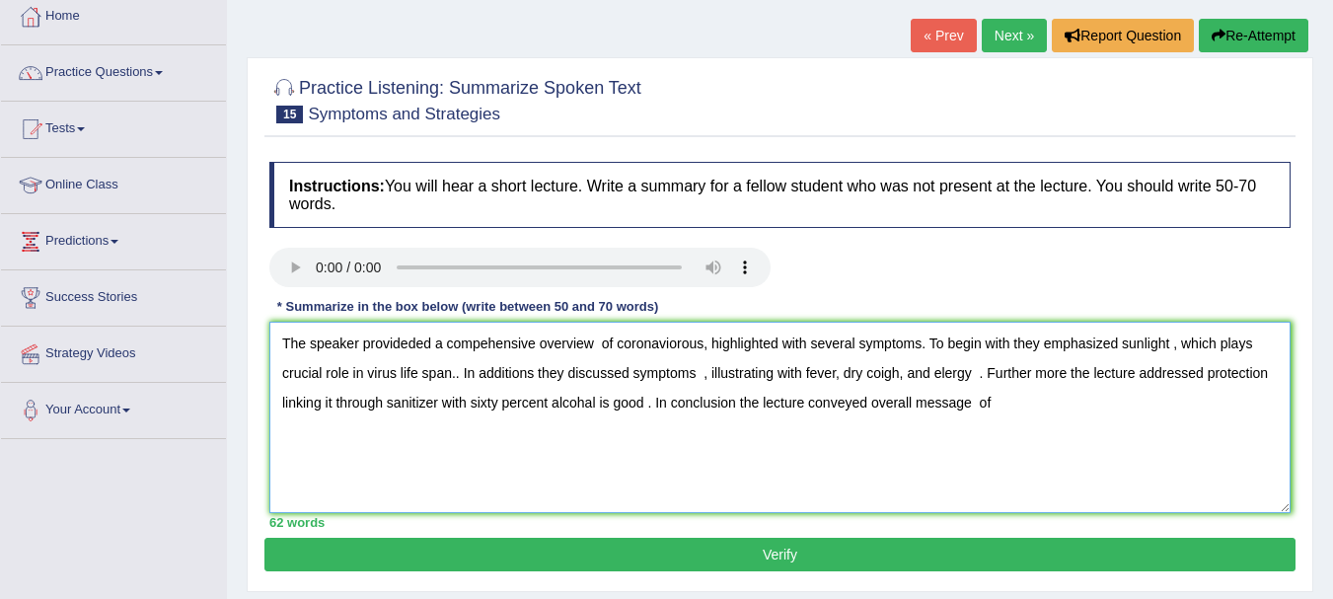
click at [655, 345] on textarea "The speaker provideded a compehensive overview of coronaviorous, highlighted wi…" at bounding box center [779, 417] width 1021 height 191
click at [676, 343] on textarea "The speaker provideded a compehensive overview of corona viorous, highlighted w…" at bounding box center [779, 417] width 1021 height 191
click at [1006, 398] on textarea "The speaker provideded a compehensive overview of corona virous, highlighted wi…" at bounding box center [779, 417] width 1021 height 191
click at [440, 341] on textarea "The speaker provideded a compehensive overview of corona virous, highlighted wi…" at bounding box center [779, 417] width 1021 height 191
click at [897, 374] on textarea "The speaker provideded compehensive overview of corona virous, highlighted with…" at bounding box center [779, 417] width 1021 height 191
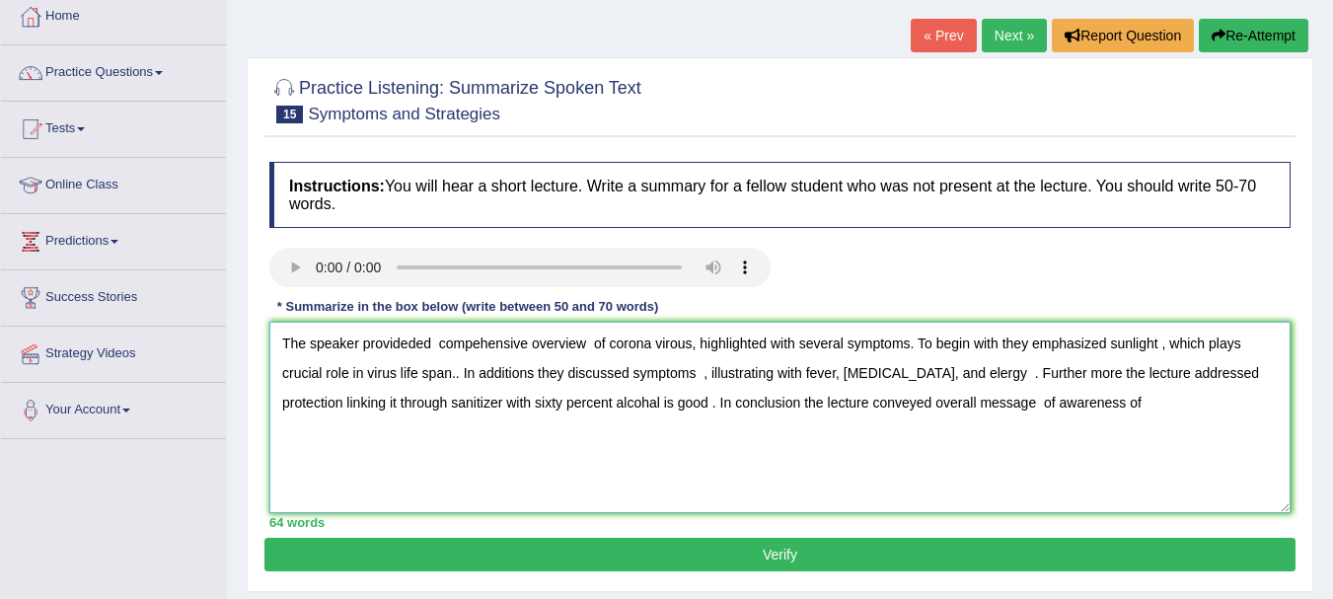
click at [914, 378] on textarea "The speaker provideded compehensive overview of corona virous, highlighted with…" at bounding box center [779, 417] width 1021 height 191
click at [1113, 403] on textarea "The speaker provideded compehensive overview of corona virous, highlighted with…" at bounding box center [779, 417] width 1021 height 191
click at [406, 344] on textarea "The speaker provideded compehensive overview of corona virous, highlighted with…" at bounding box center [779, 417] width 1021 height 191
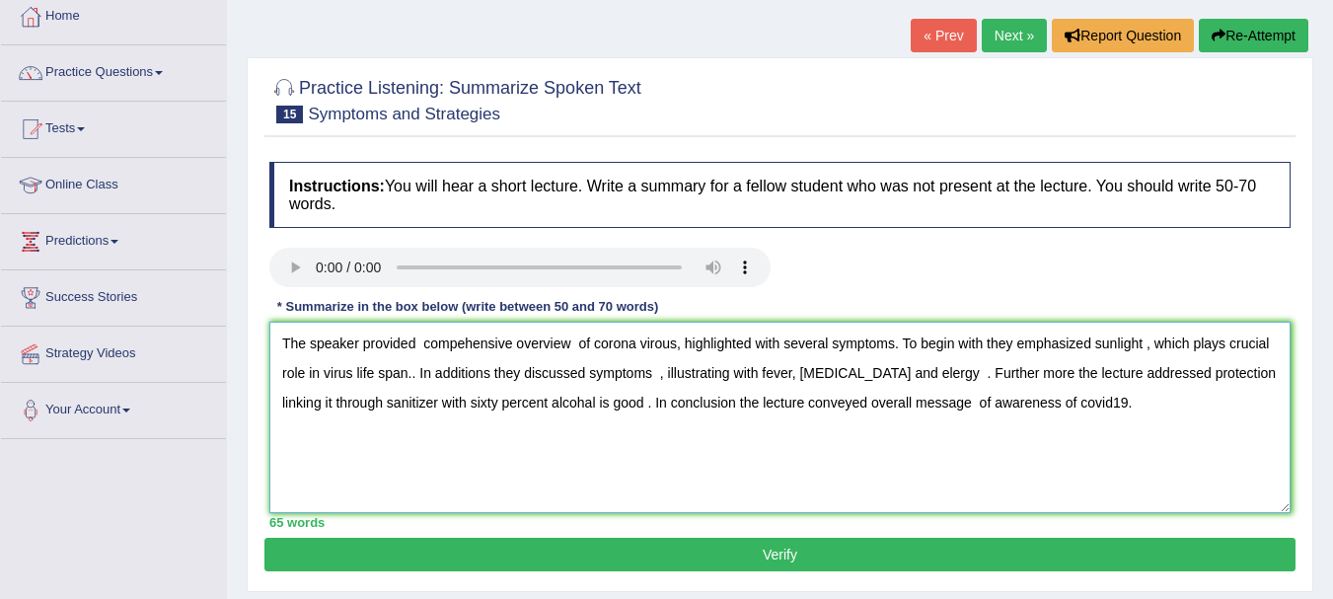
click at [458, 344] on textarea "The speaker provided compehensive overview of corona virous, highlighted with s…" at bounding box center [779, 417] width 1021 height 191
type textarea "The speaker provided comprehensive overview of corona virous, highlighted with …"
drag, startPoint x: 528, startPoint y: 357, endPoint x: 852, endPoint y: 287, distance: 332.1
click at [852, 287] on div at bounding box center [779, 270] width 1041 height 44
click at [747, 550] on button "Verify" at bounding box center [779, 555] width 1031 height 34
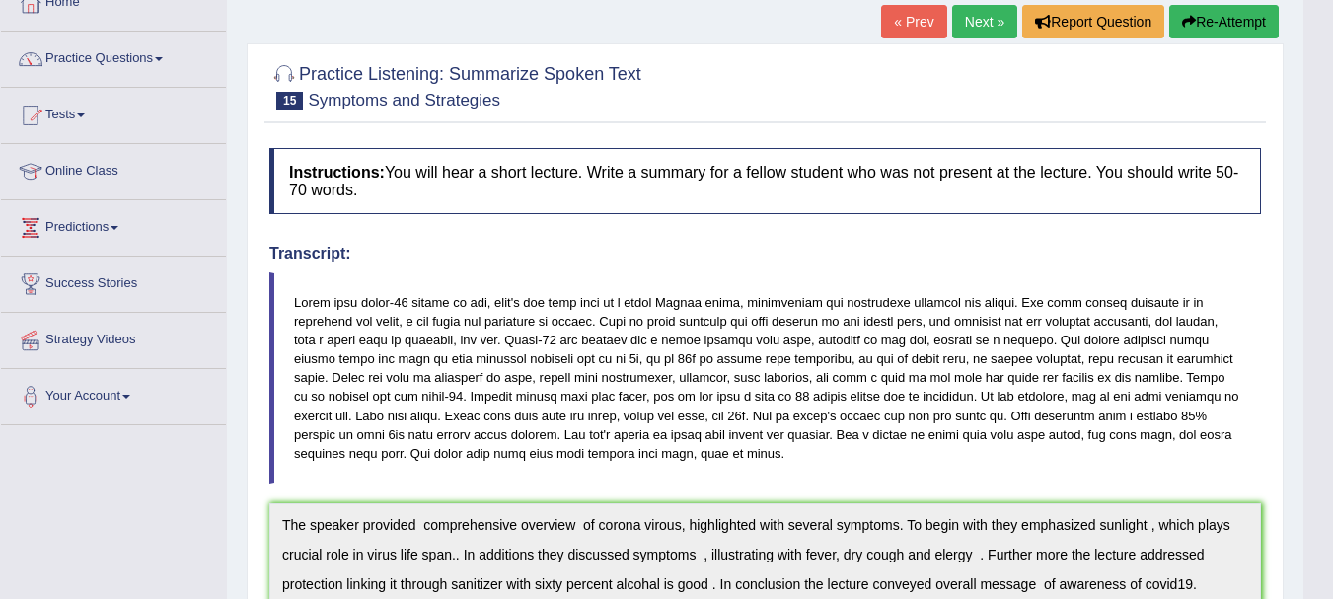
scroll to position [0, 0]
